Goal: Task Accomplishment & Management: Use online tool/utility

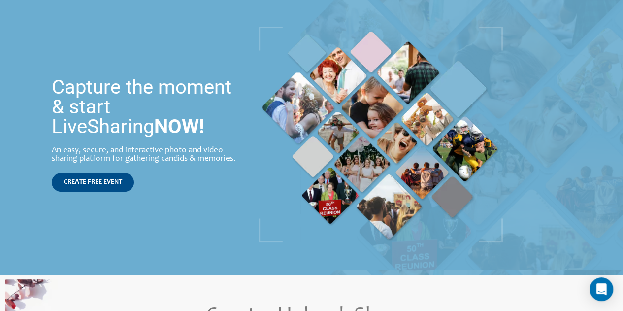
scroll to position [93, 0]
click at [102, 186] on link "CREATE FREE EVENT" at bounding box center [93, 181] width 82 height 19
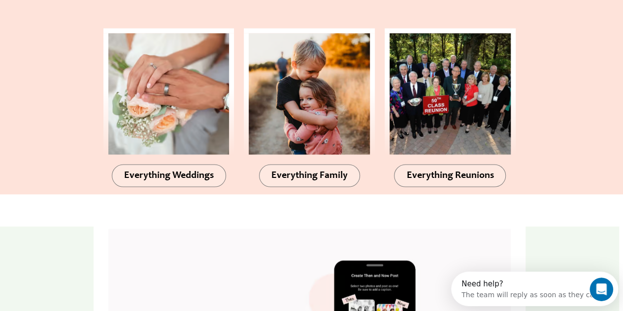
scroll to position [979, 0]
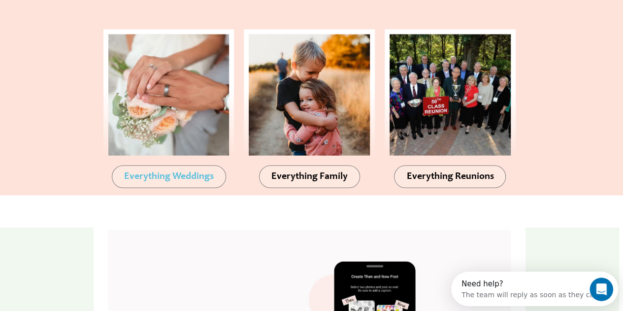
click at [201, 178] on span "Everything Weddings" at bounding box center [169, 177] width 90 height 10
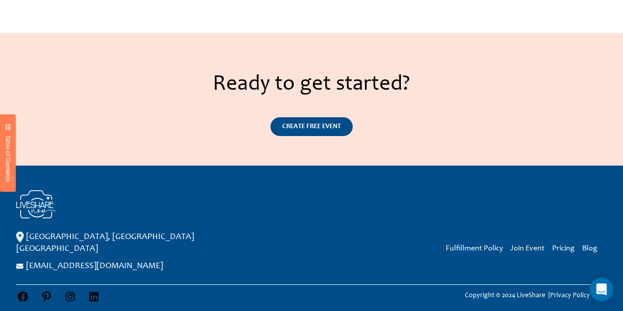
scroll to position [1586, 0]
